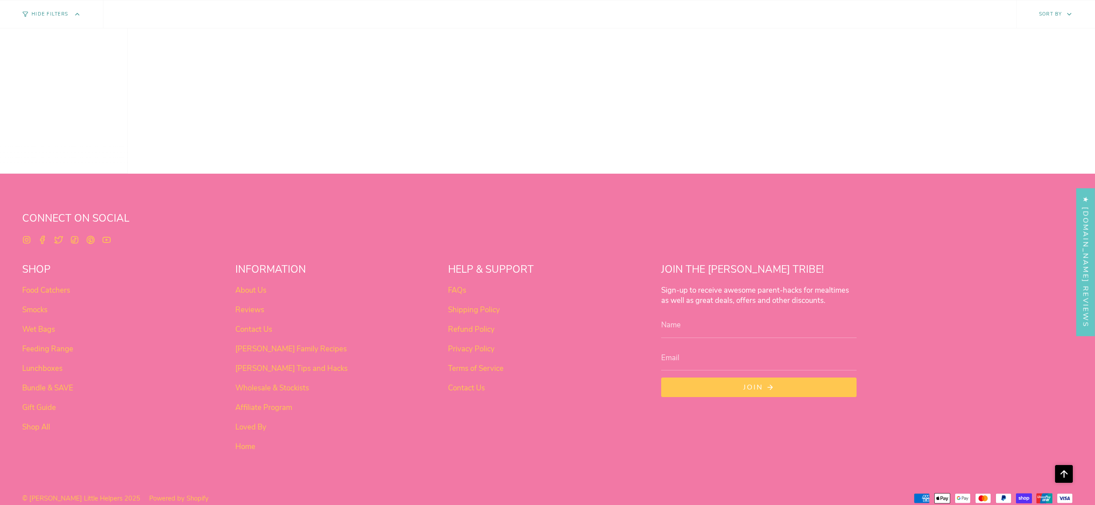
scroll to position [558, 0]
